Goal: Use online tool/utility: Utilize a website feature to perform a specific function

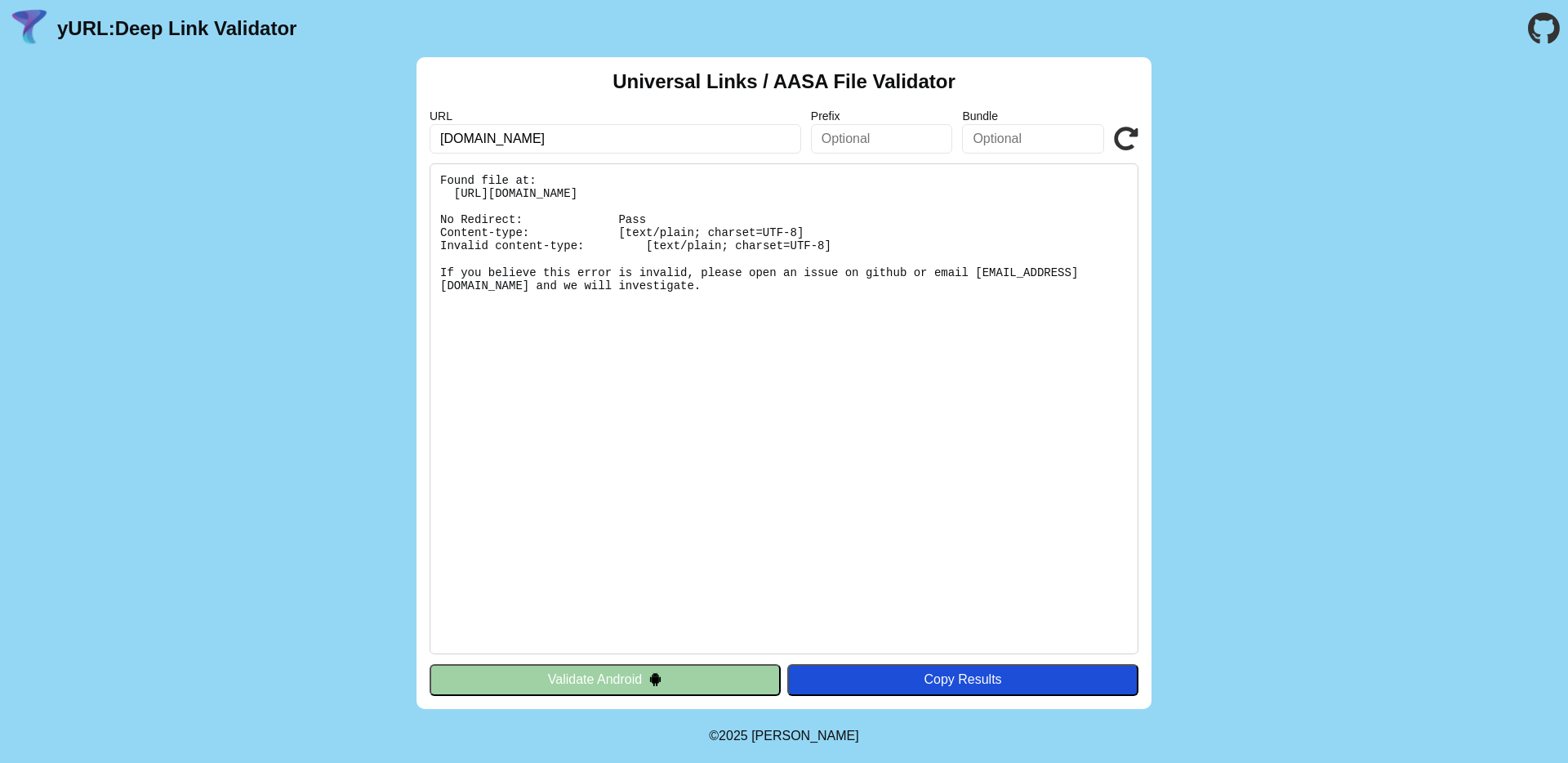
click at [1128, 141] on icon at bounding box center [1126, 139] width 25 height 25
click at [1121, 142] on icon at bounding box center [1126, 139] width 25 height 25
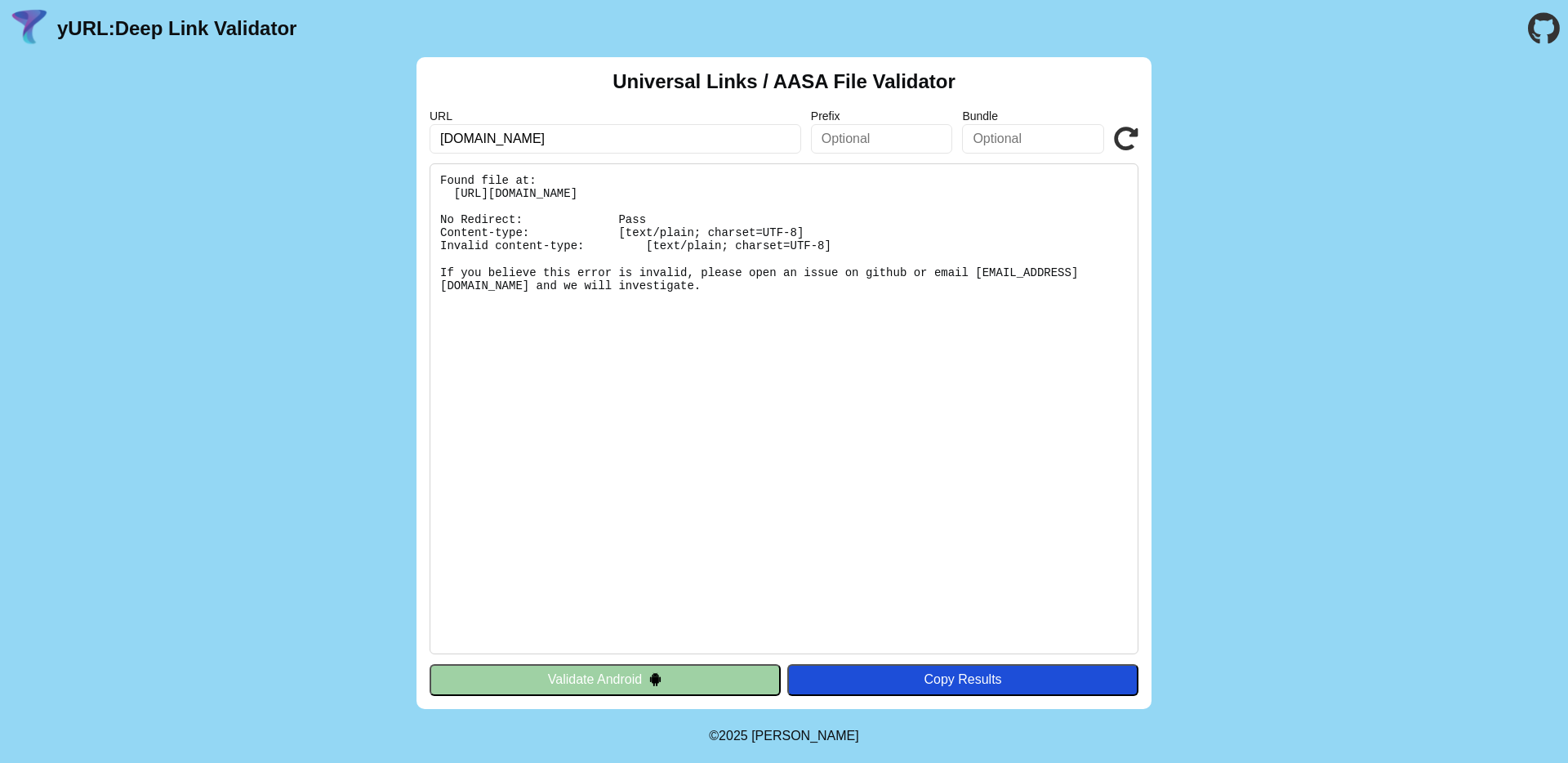
click at [1121, 142] on icon at bounding box center [1126, 139] width 25 height 25
click at [1121, 143] on icon at bounding box center [1126, 139] width 25 height 25
click at [1112, 131] on div "URL [DOMAIN_NAME] Prefix Bundle Validate" at bounding box center [784, 132] width 709 height 45
click at [1120, 145] on icon at bounding box center [1126, 139] width 25 height 25
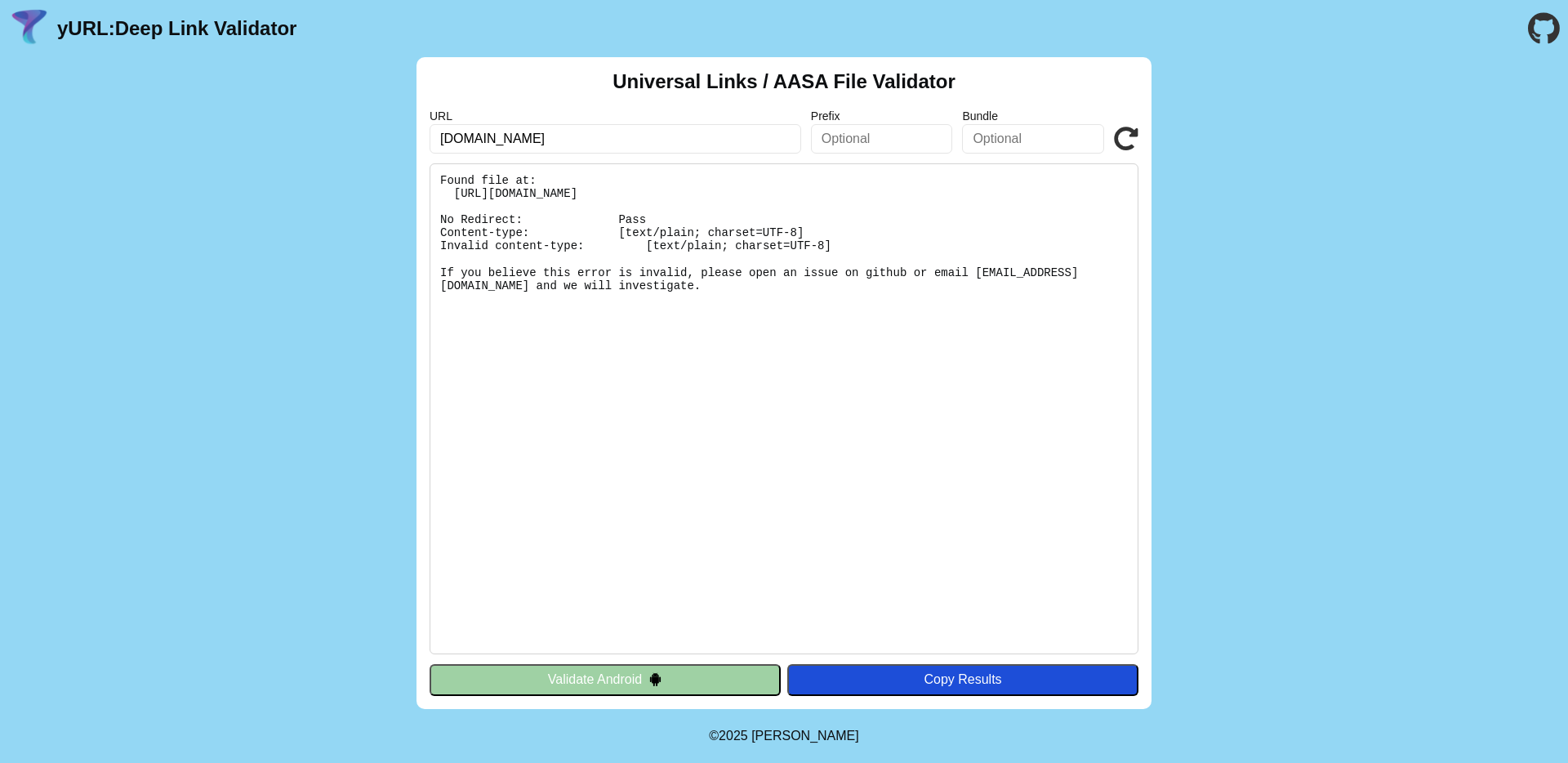
click at [1126, 133] on icon at bounding box center [1126, 139] width 25 height 25
